Goal: Information Seeking & Learning: Find specific fact

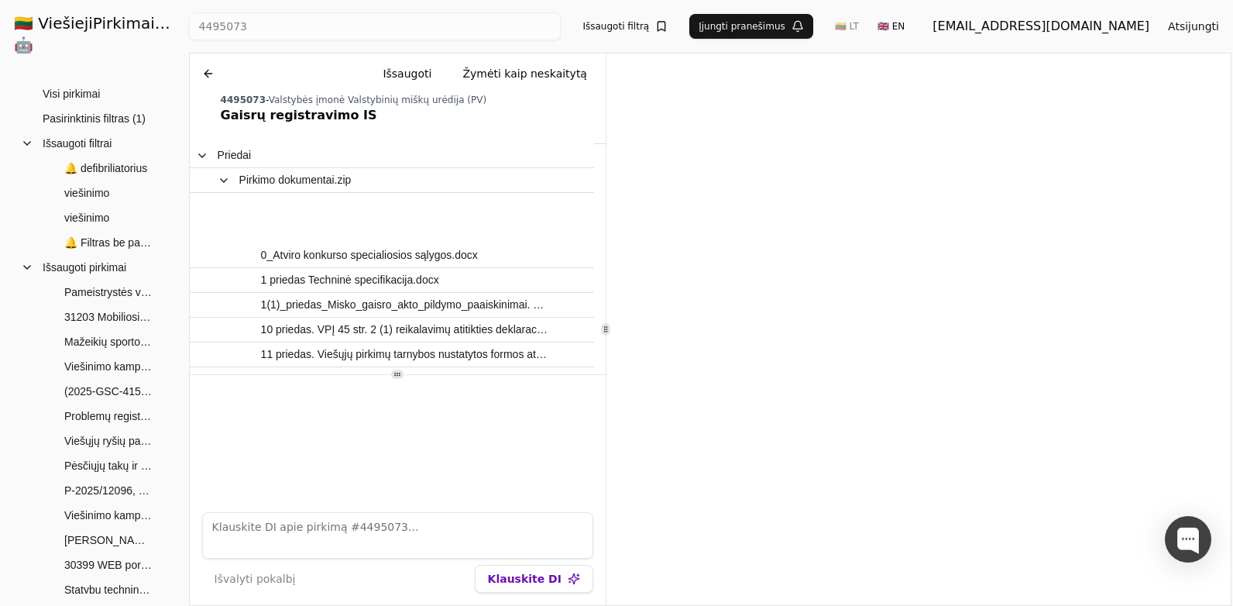
drag, startPoint x: 0, startPoint y: 0, endPoint x: 220, endPoint y: 71, distance: 231.2
click at [219, 68] on button at bounding box center [208, 74] width 25 height 28
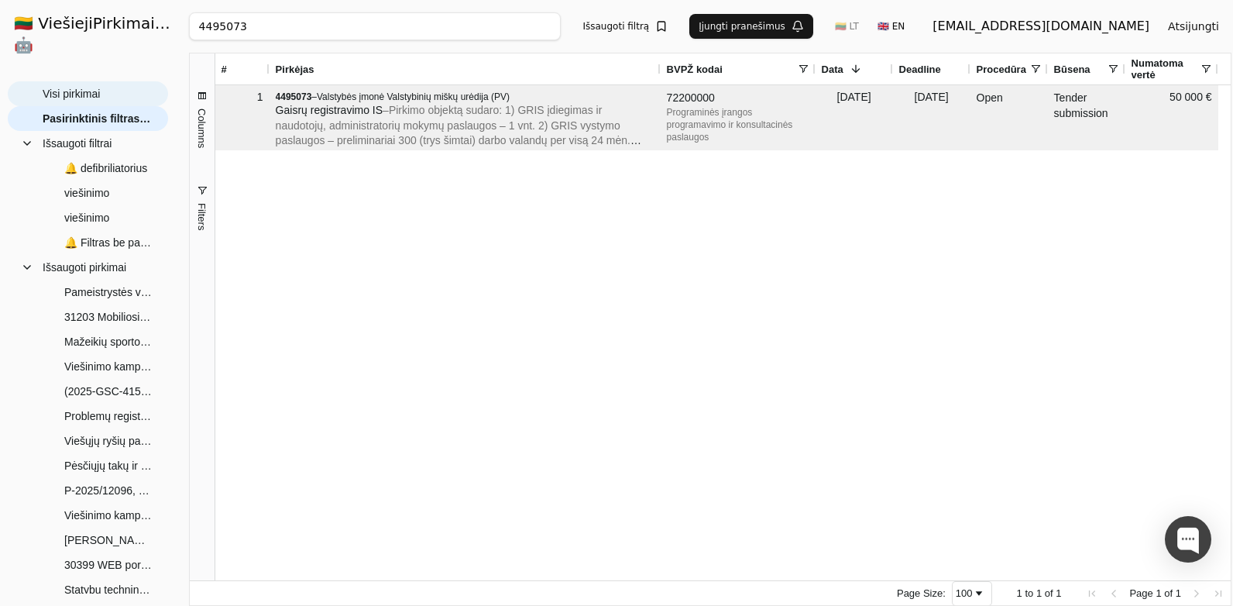
click at [98, 82] on span "Visi pirkimai" at bounding box center [71, 93] width 57 height 23
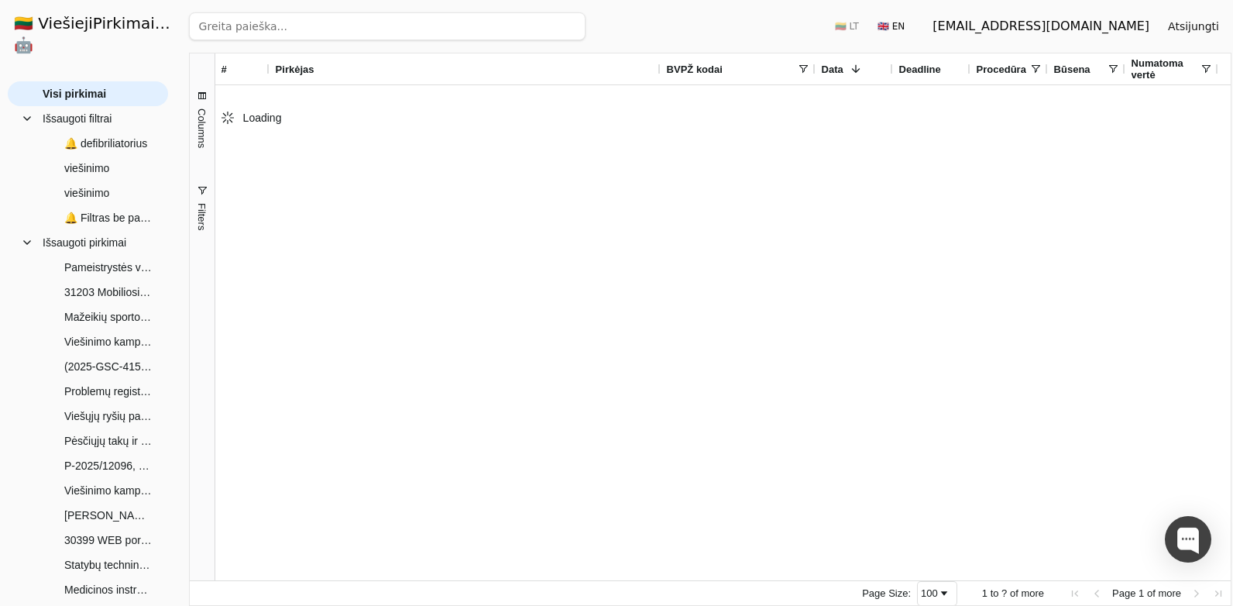
click at [277, 21] on input "search" at bounding box center [387, 26] width 396 height 28
type input "vieningos"
click button "Ieškoti" at bounding box center [555, 26] width 60 height 28
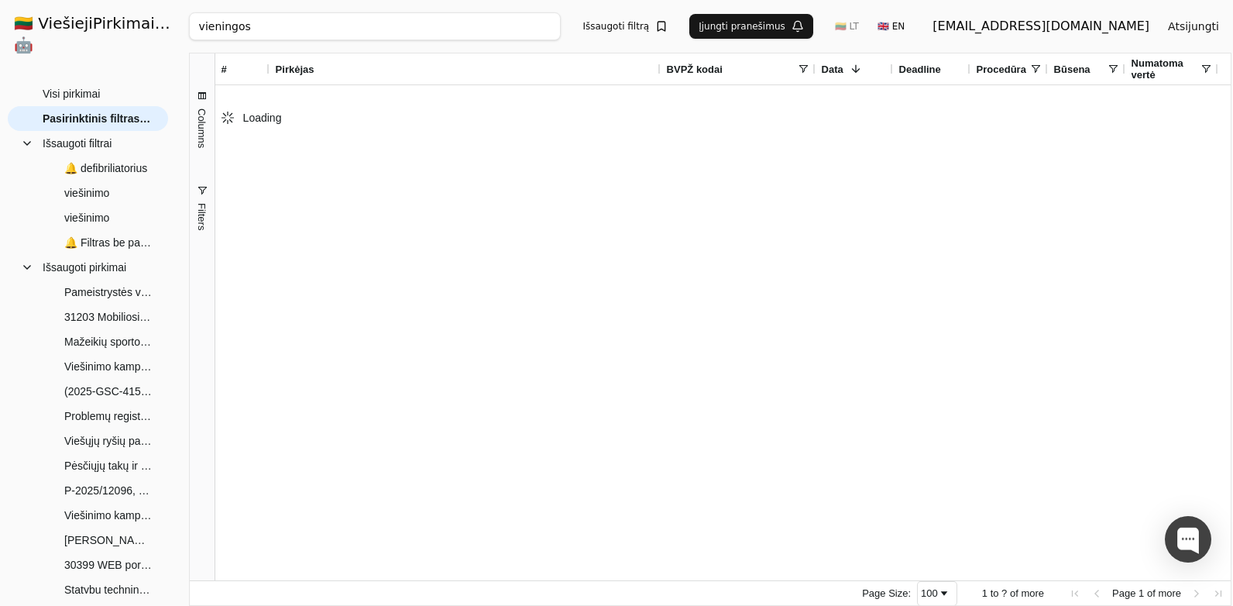
drag, startPoint x: 201, startPoint y: 28, endPoint x: 139, endPoint y: 29, distance: 62.0
click at [139, 29] on div "🇱🇹 ViešiejiPirkimai .AI 🤖 [EMAIL_ADDRESS][DOMAIN_NAME] Atsijungti Group Visi pi…" at bounding box center [616, 303] width 1233 height 606
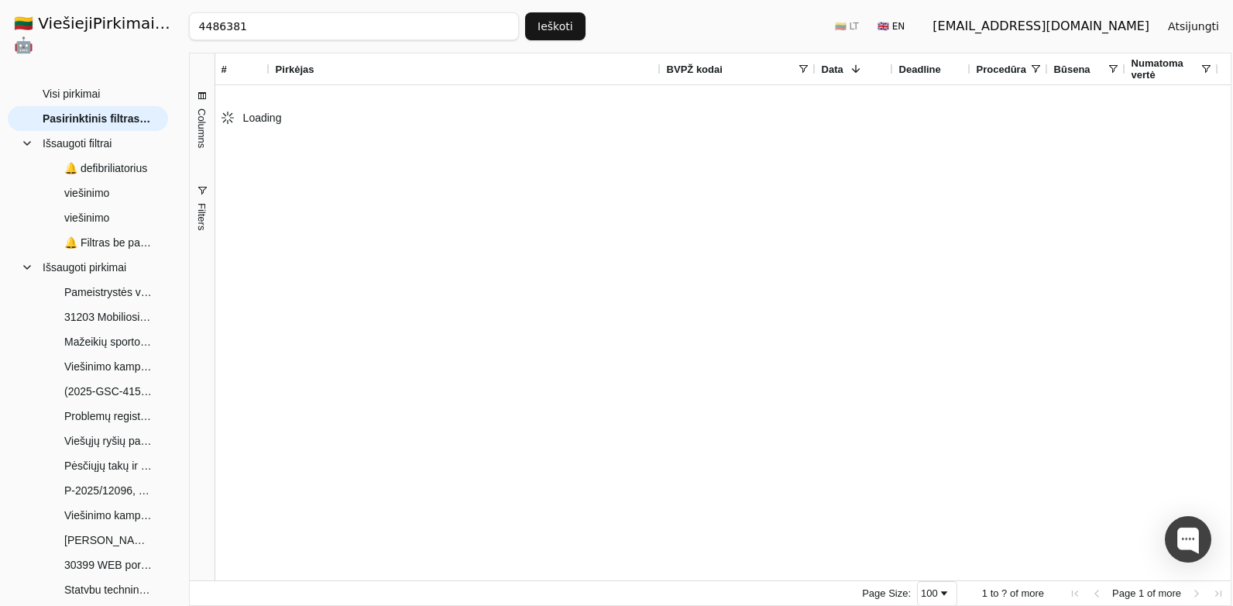
type input "4486381"
click button "Ieškoti" at bounding box center [555, 26] width 60 height 28
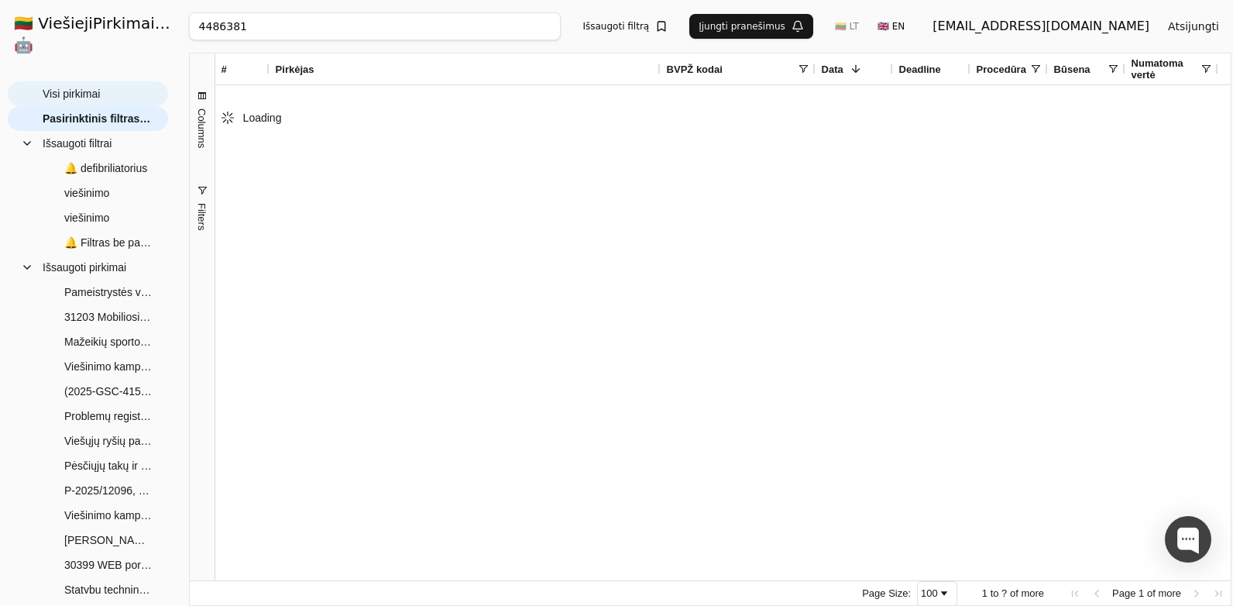
click at [88, 82] on span "Visi pirkimai" at bounding box center [71, 93] width 57 height 23
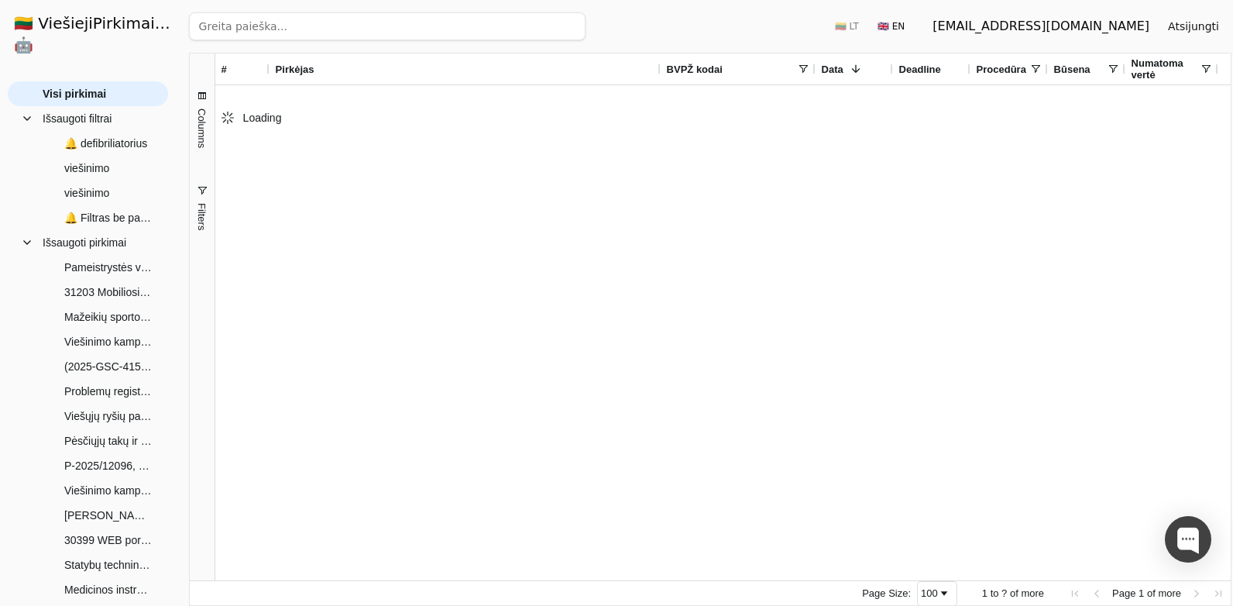
click at [231, 24] on input "search" at bounding box center [387, 26] width 396 height 28
type input "4486381"
click button "Ieškoti" at bounding box center [555, 26] width 60 height 28
